Goal: Check status: Check status

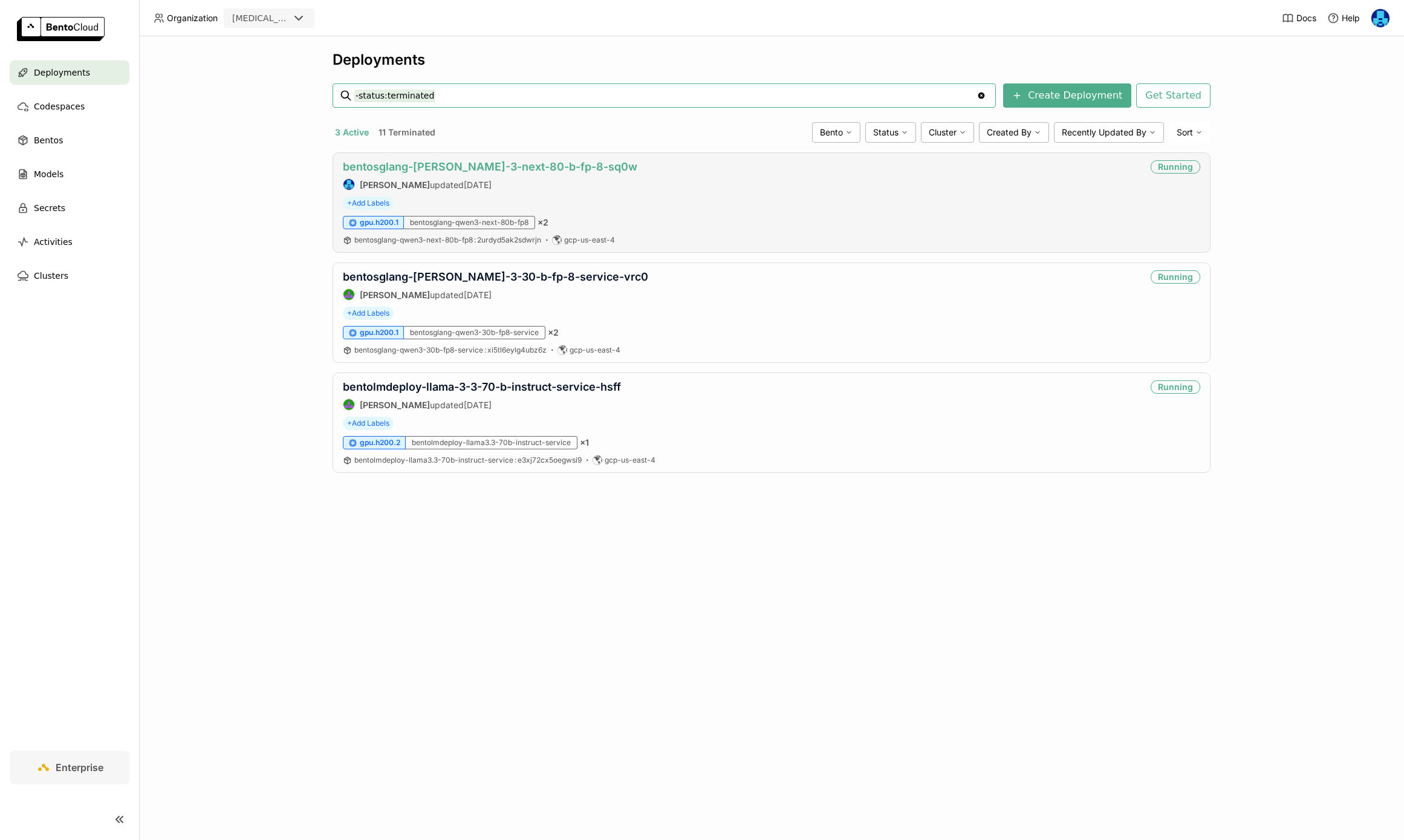
click at [483, 169] on link "bentosglang-[PERSON_NAME]-3-next-80-b-fp-8-sq0w" at bounding box center [489, 166] width 294 height 13
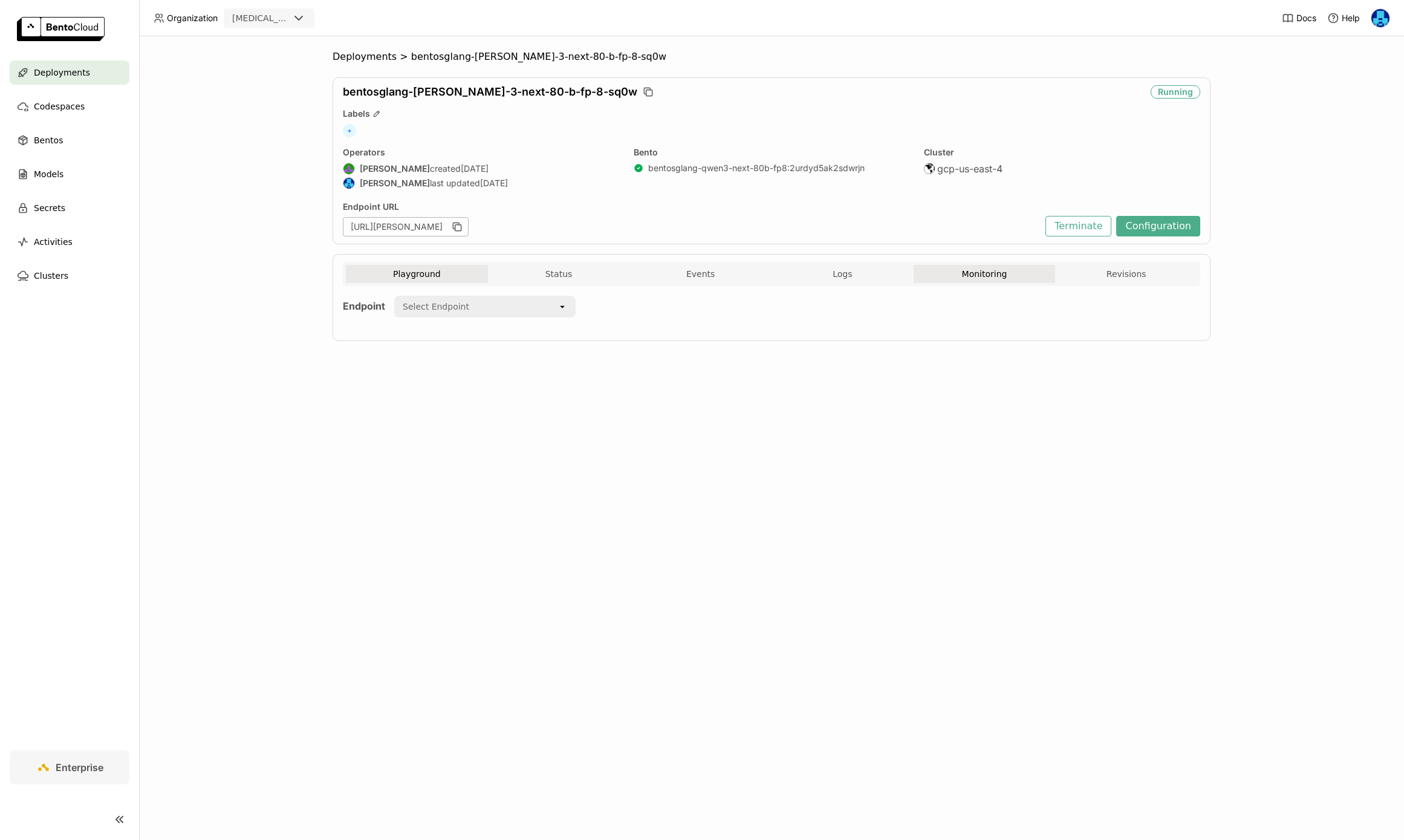
click at [982, 274] on button "Monitoring" at bounding box center [985, 274] width 142 height 18
click at [1108, 315] on icon "open" at bounding box center [1110, 312] width 9 height 9
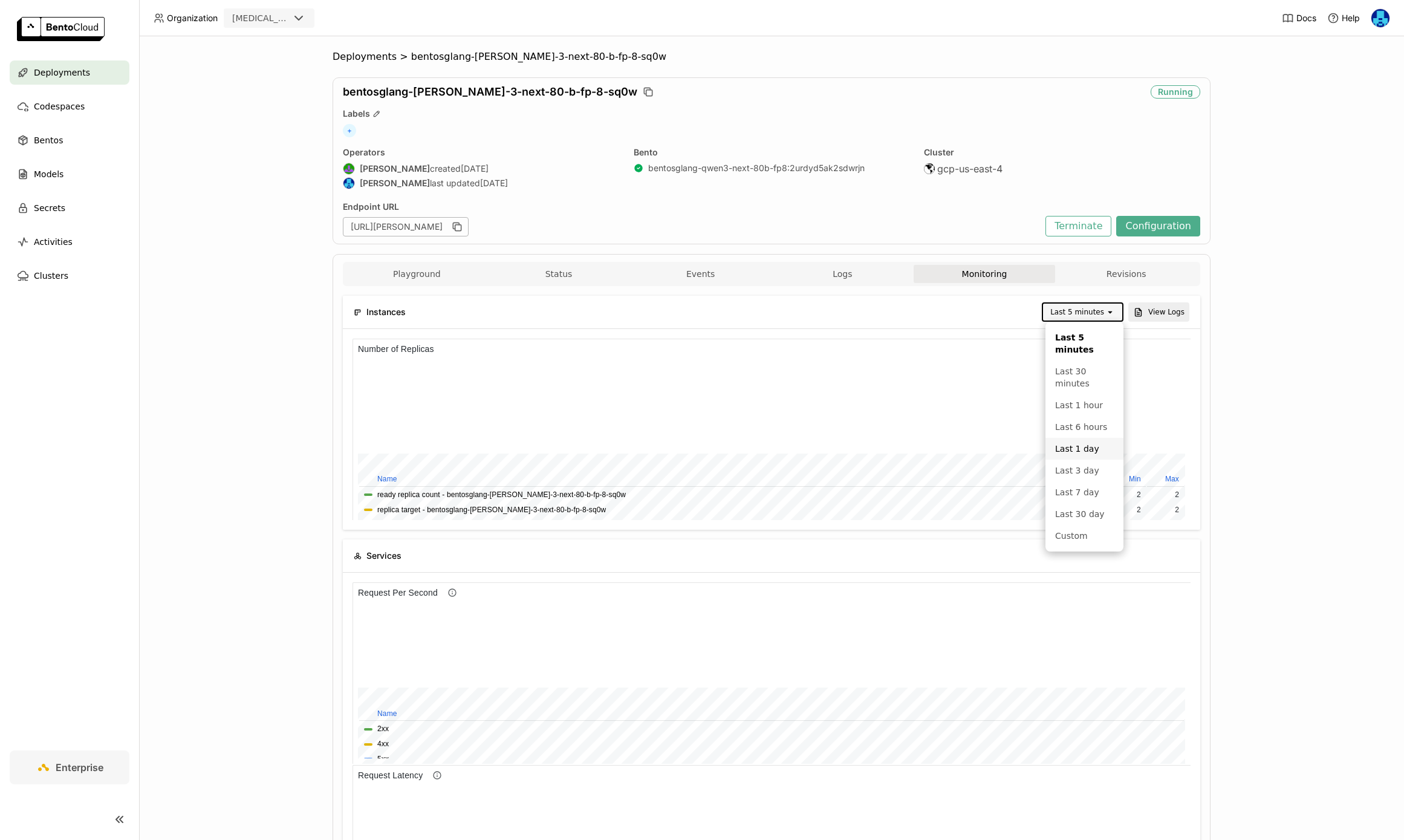
scroll to position [182, 418]
click at [1084, 446] on div "Last 1 day" at bounding box center [1084, 448] width 58 height 12
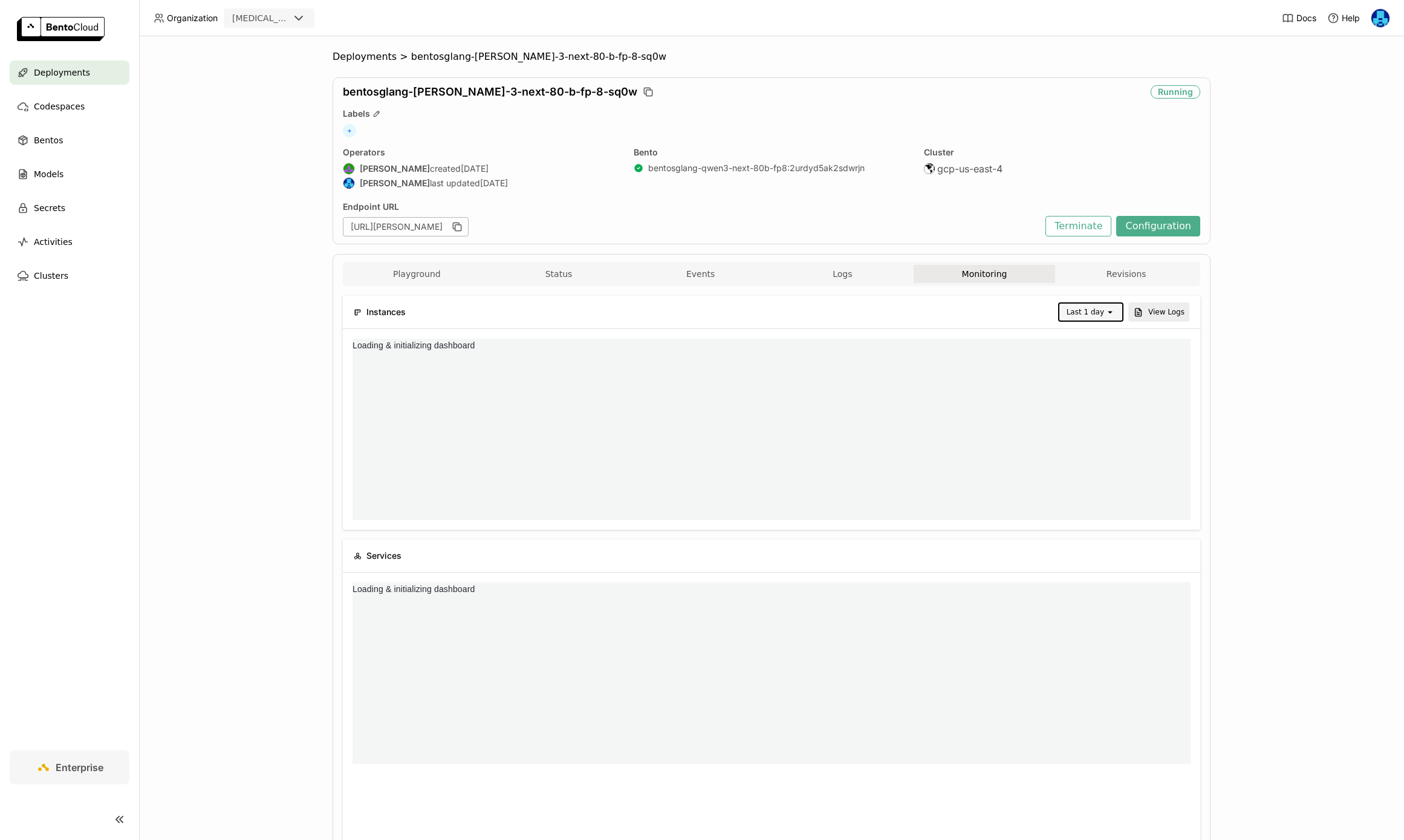
scroll to position [0, 0]
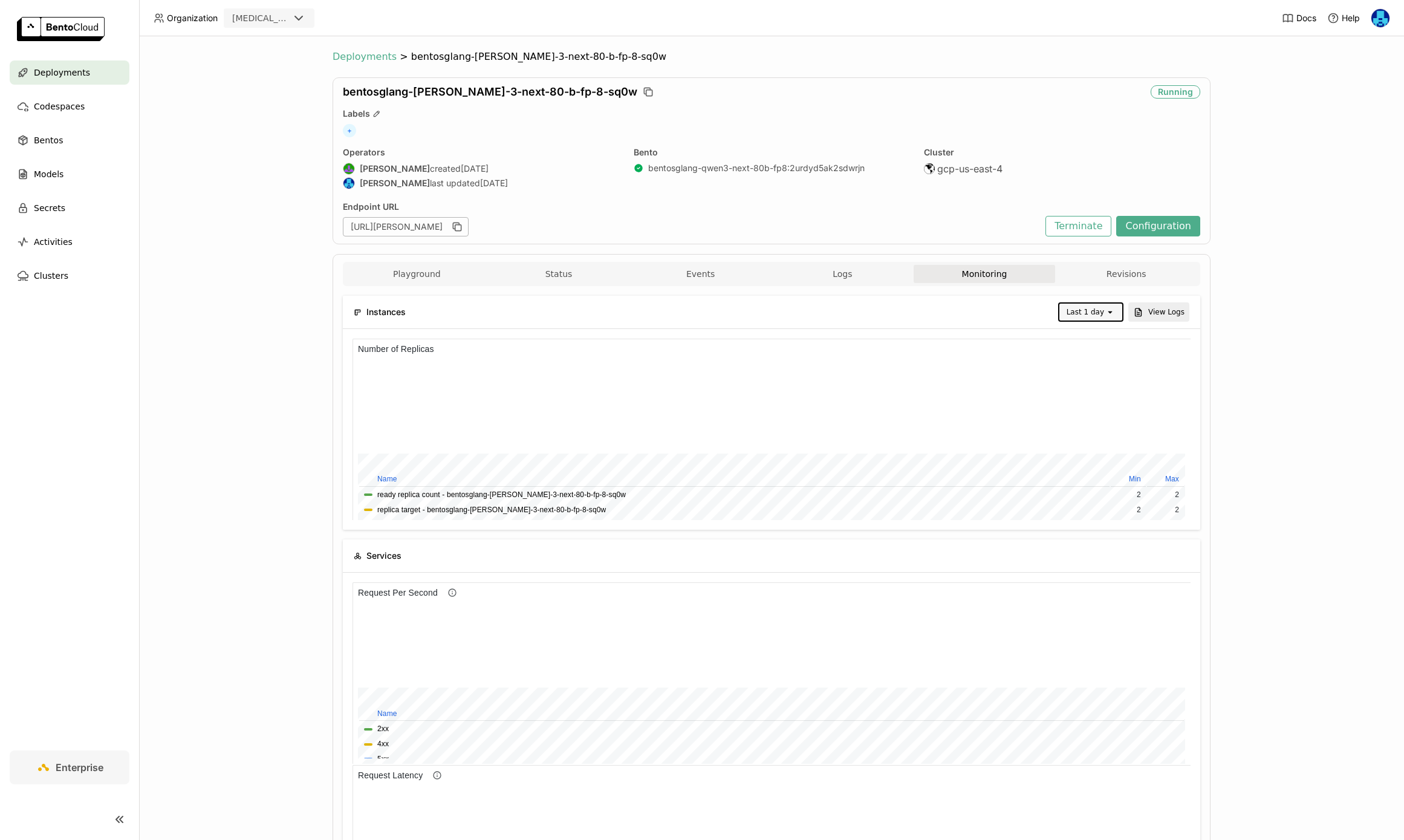
click at [356, 56] on span "Deployments" at bounding box center [365, 57] width 64 height 12
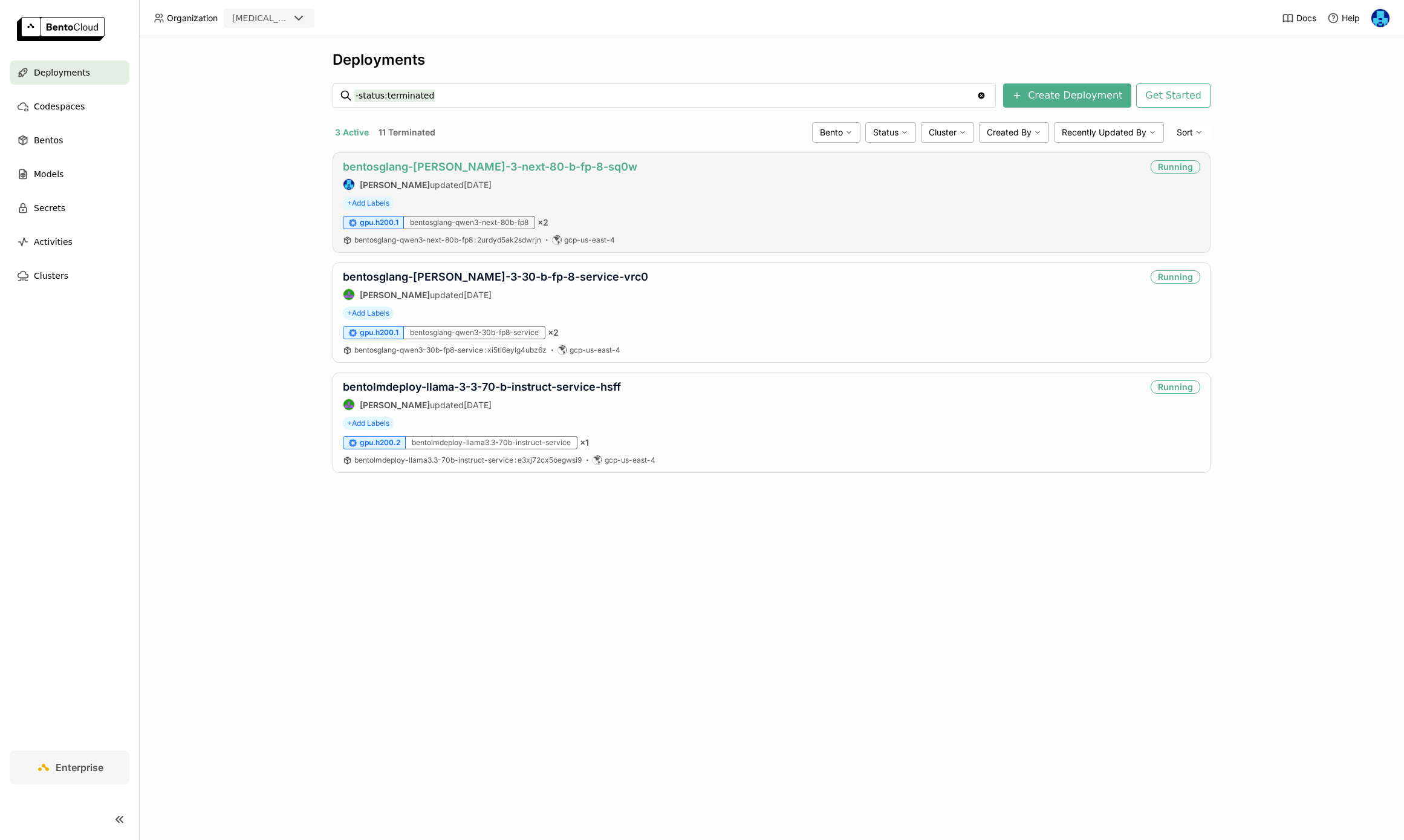
click at [467, 167] on link "bentosglang-[PERSON_NAME]-3-next-80-b-fp-8-sq0w" at bounding box center [489, 166] width 294 height 13
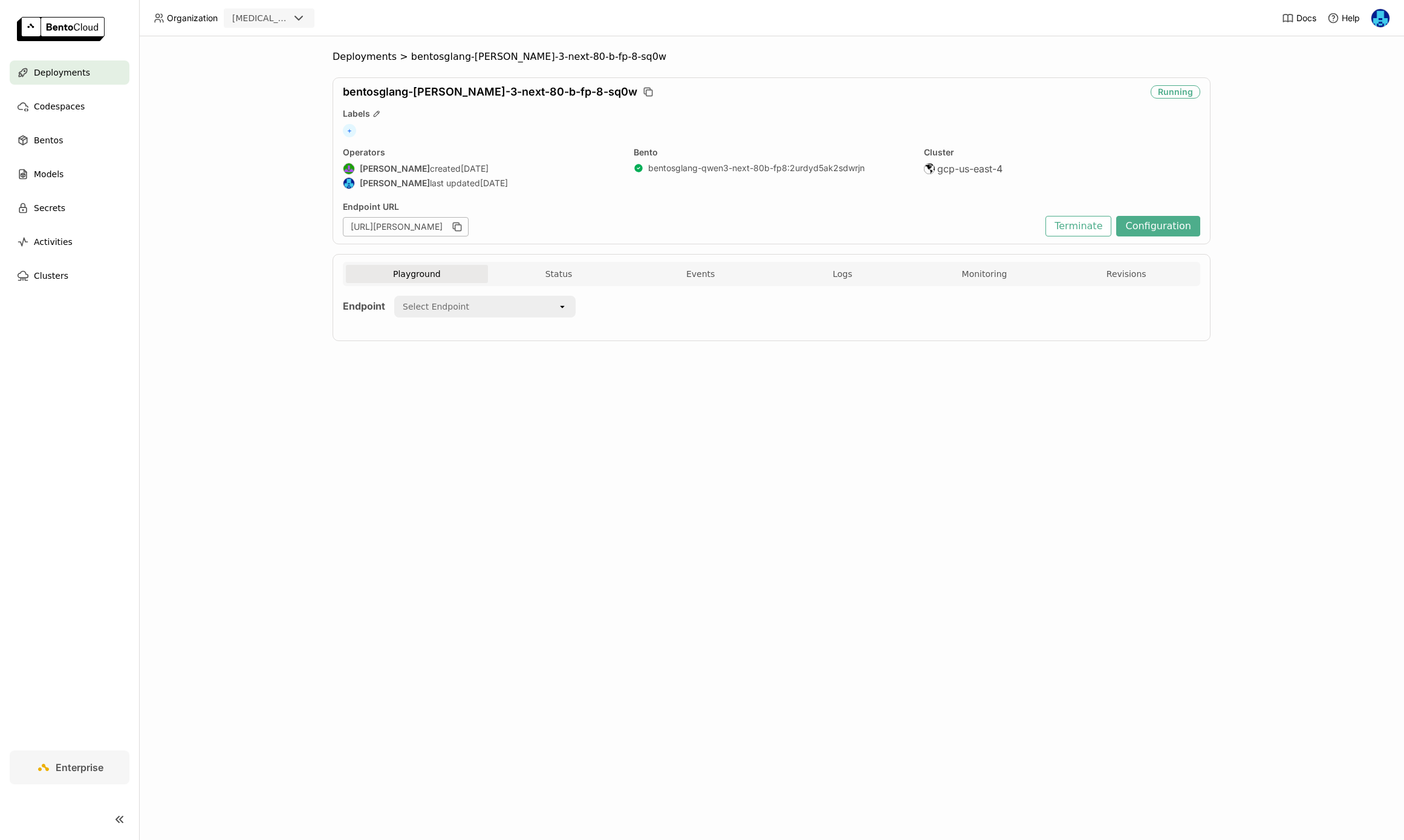
click at [983, 289] on div "Endpoint Select Endpoint open" at bounding box center [771, 310] width 858 height 47
click at [984, 267] on button "Monitoring" at bounding box center [985, 274] width 142 height 18
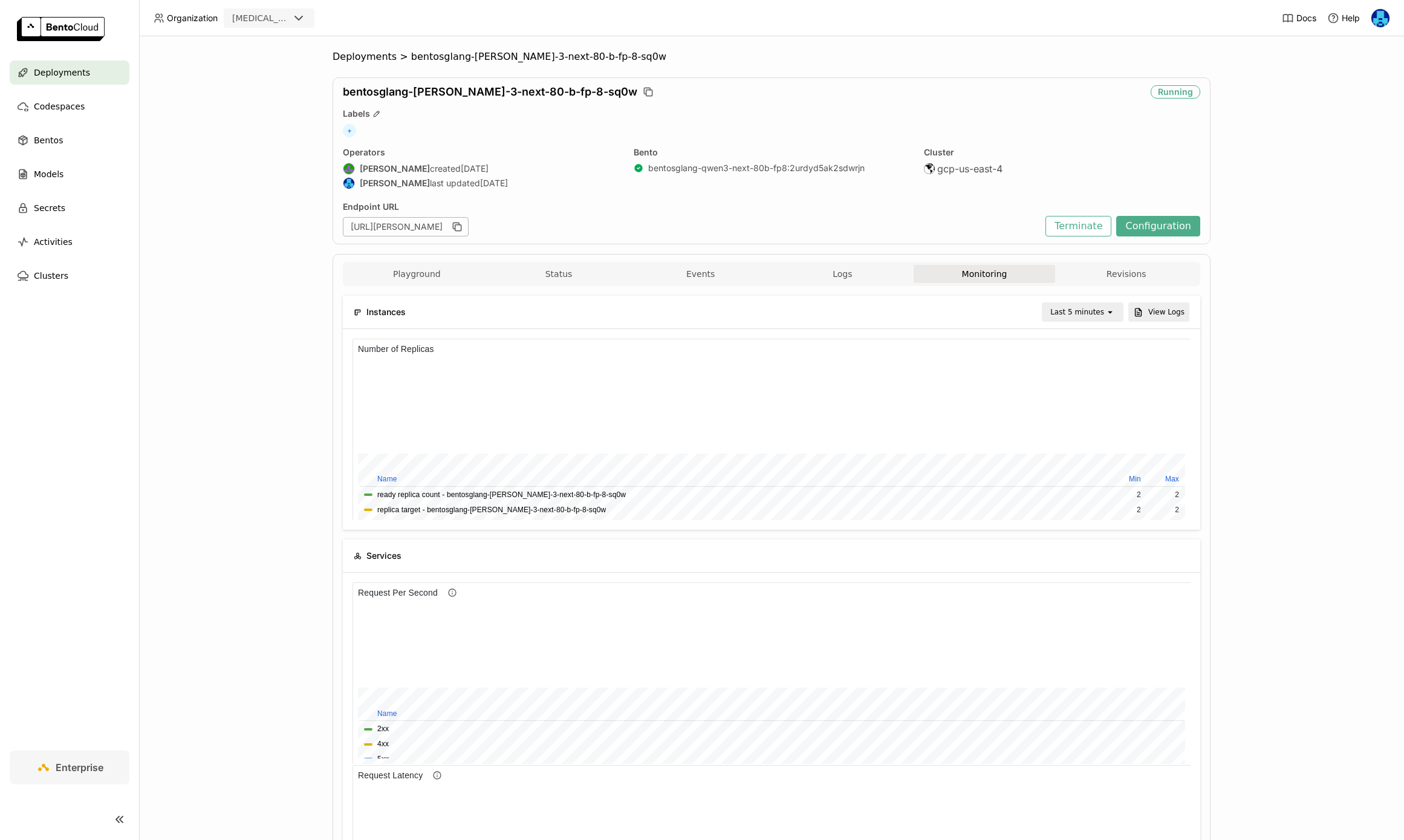
click at [1085, 314] on div "Last 5 minutes" at bounding box center [1077, 312] width 54 height 12
click at [1084, 453] on div "Last 1 day" at bounding box center [1084, 448] width 58 height 12
click at [354, 57] on span "Deployments" at bounding box center [365, 57] width 64 height 12
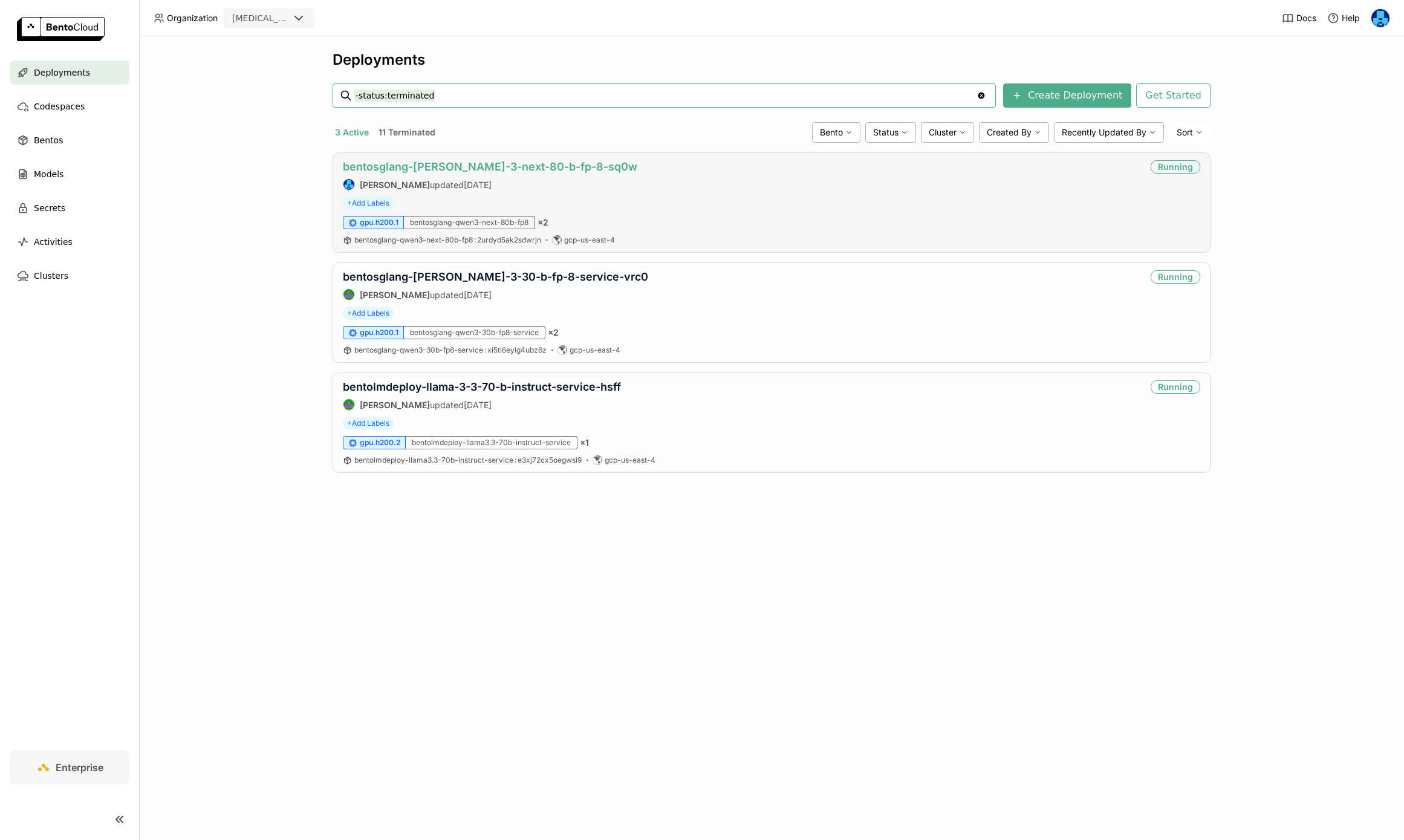
click at [475, 162] on link "bentosglang-[PERSON_NAME]-3-next-80-b-fp-8-sq0w" at bounding box center [489, 166] width 294 height 13
